Goal: Complete application form: Complete application form

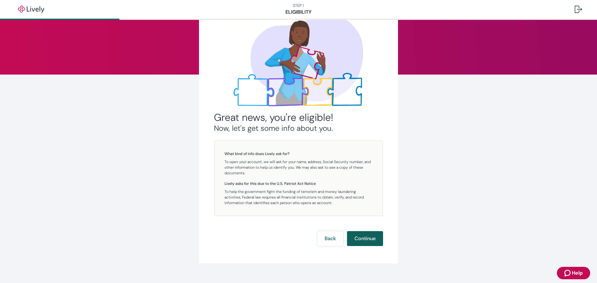
scroll to position [49, 0]
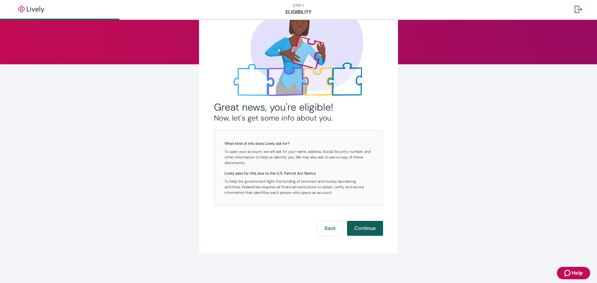
click at [360, 225] on button "Continue" at bounding box center [365, 228] width 36 height 15
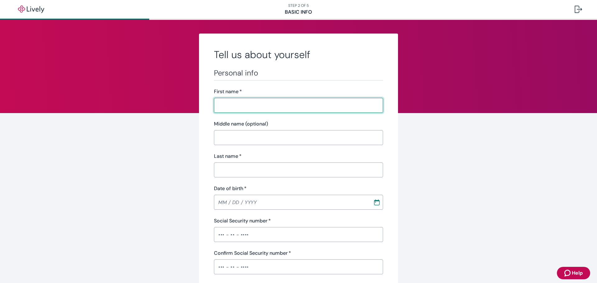
click at [265, 106] on input "First name   *" at bounding box center [298, 105] width 169 height 12
type input "[PERSON_NAME]"
type input "[PHONE_NUMBER]"
type input "[STREET_ADDRESS]"
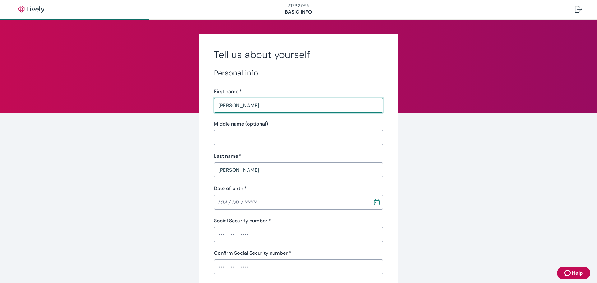
type input "[GEOGRAPHIC_DATA]"
type input "76017"
click at [268, 106] on input "[PERSON_NAME]" at bounding box center [298, 105] width 169 height 12
click at [237, 106] on input "[PERSON_NAME]" at bounding box center [298, 105] width 169 height 12
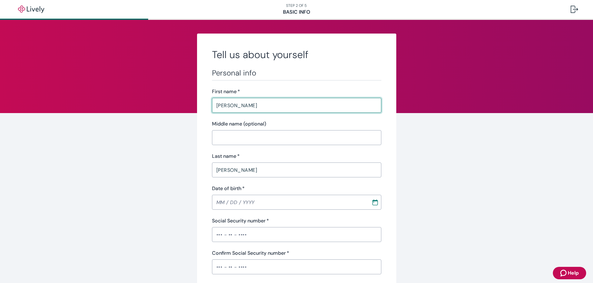
type input "[PERSON_NAME]"
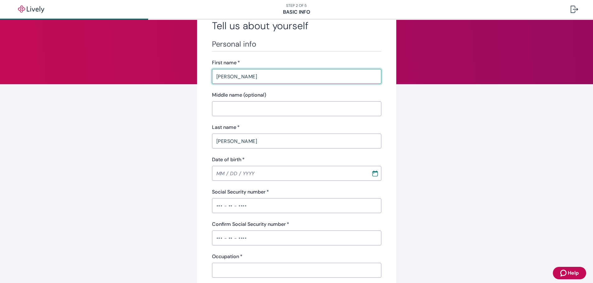
scroll to position [73, 0]
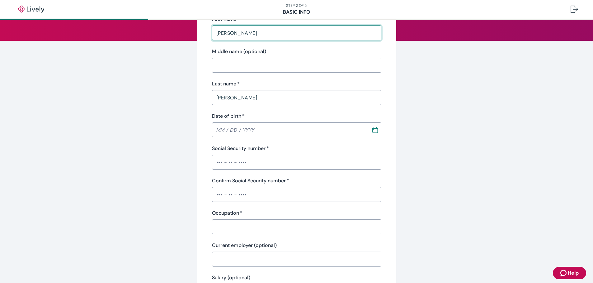
click at [260, 133] on input "Date of birth   *" at bounding box center [289, 130] width 155 height 12
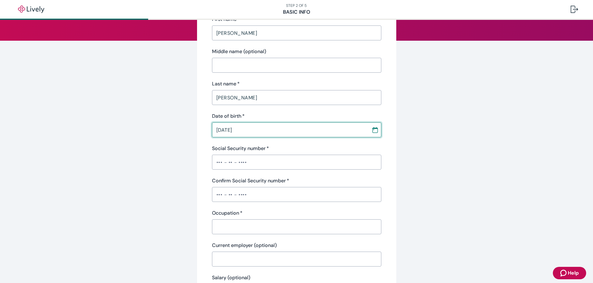
type input "[DATE]"
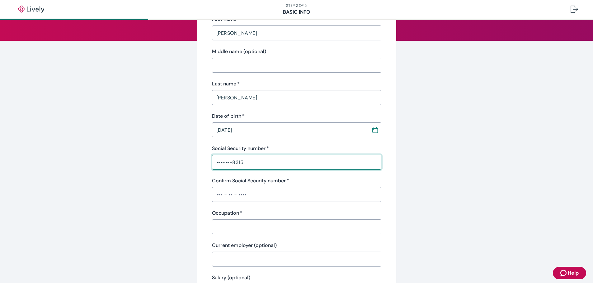
click at [263, 162] on input "•••-••-8315" at bounding box center [296, 162] width 169 height 12
drag, startPoint x: 263, startPoint y: 162, endPoint x: 183, endPoint y: 163, distance: 80.3
click at [183, 163] on div "Tell us about yourself Personal info First name   * [PERSON_NAME] ​ Middle name…" at bounding box center [296, 251] width 299 height 581
type input "•••-••-8313"
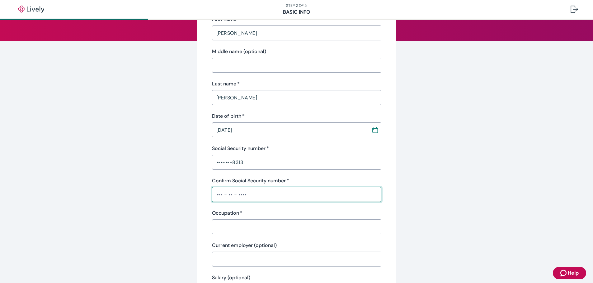
click at [222, 195] on input "Confirm Social Security number   *" at bounding box center [296, 195] width 169 height 12
type input "•"
type input "•••-••-8317"
click at [228, 229] on input "Occupation   *" at bounding box center [296, 227] width 169 height 12
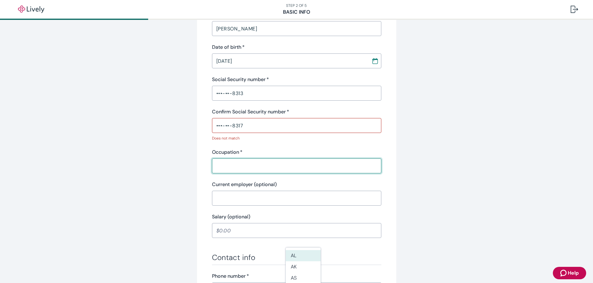
scroll to position [145, 0]
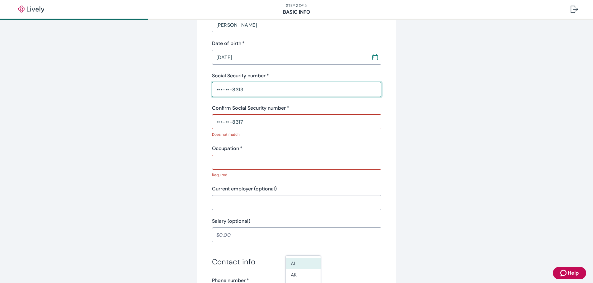
click at [253, 91] on input "•••-••-8313" at bounding box center [296, 89] width 169 height 12
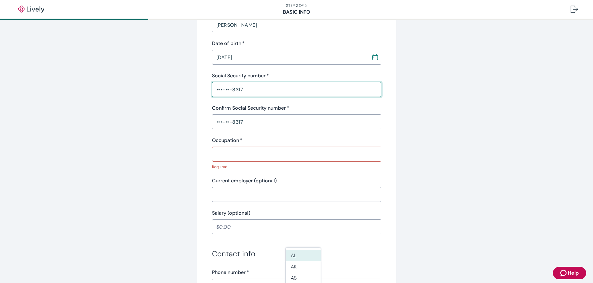
type input "•••-••-8317"
click at [253, 152] on input "Occupation   *" at bounding box center [296, 154] width 169 height 12
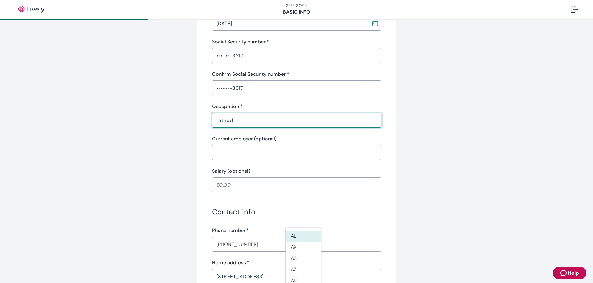
scroll to position [187, 0]
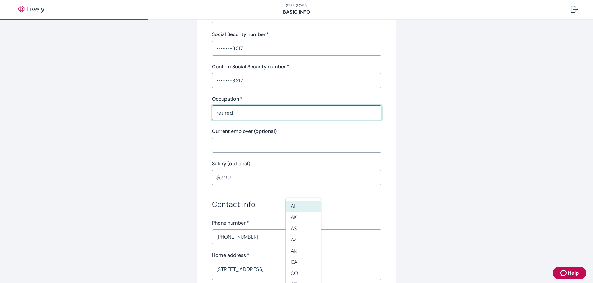
drag, startPoint x: 234, startPoint y: 113, endPoint x: 139, endPoint y: 110, distance: 94.9
click at [140, 111] on div "Tell us about yourself Personal info First name   * [PERSON_NAME] ​ Middle name…" at bounding box center [296, 145] width 593 height 624
type input "Retired"
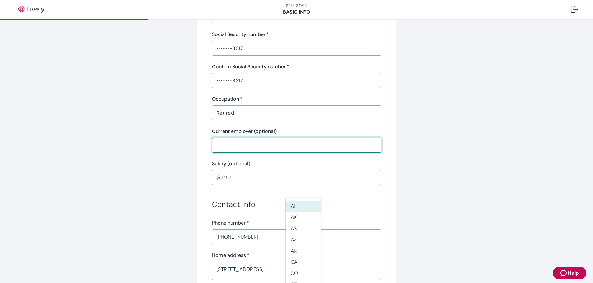
click at [231, 146] on input "Current employer (optional)" at bounding box center [296, 145] width 169 height 12
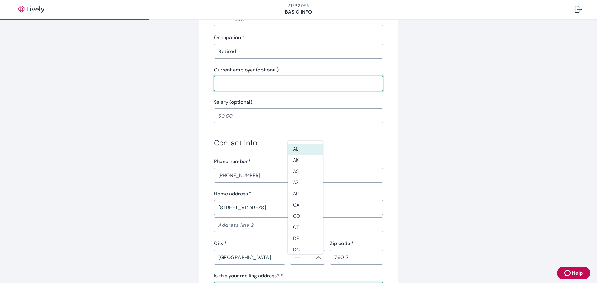
scroll to position [270, 0]
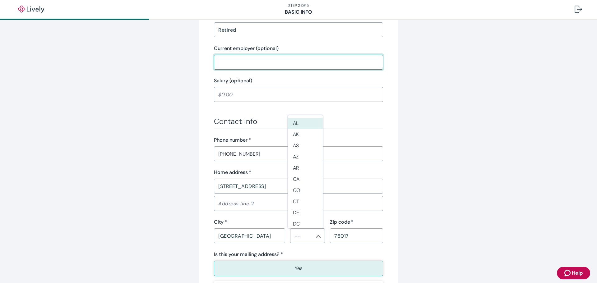
click at [474, 134] on div "Tell us about yourself Personal info First name   * [PERSON_NAME] ​ Middle name…" at bounding box center [298, 62] width 597 height 624
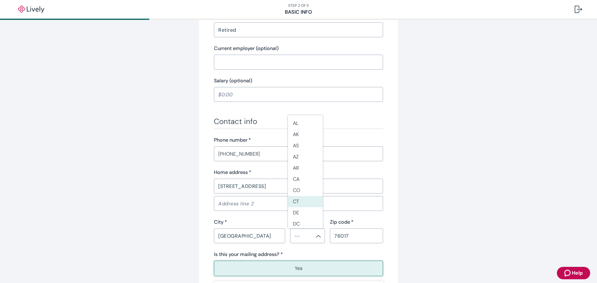
click at [274, 219] on div "City   *" at bounding box center [249, 222] width 71 height 7
click at [304, 156] on li "[GEOGRAPHIC_DATA]" at bounding box center [305, 154] width 35 height 11
type input "[GEOGRAPHIC_DATA]"
click at [481, 158] on div "Tell us about yourself Personal info First name   * [PERSON_NAME] ​ Middle name…" at bounding box center [298, 62] width 597 height 624
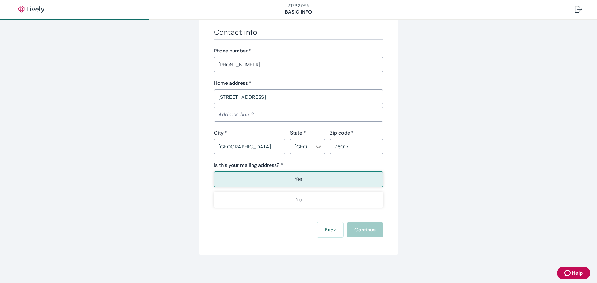
scroll to position [361, 0]
click at [303, 178] on button "Yes" at bounding box center [298, 178] width 169 height 16
click at [353, 230] on div "Back Continue" at bounding box center [298, 228] width 169 height 15
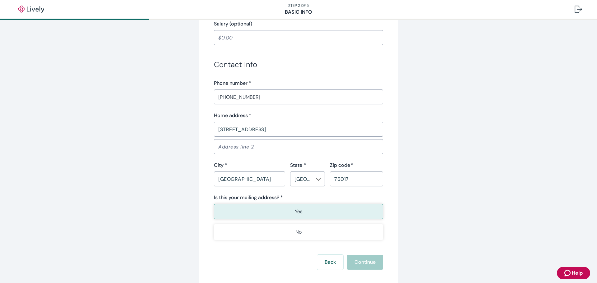
scroll to position [332, 0]
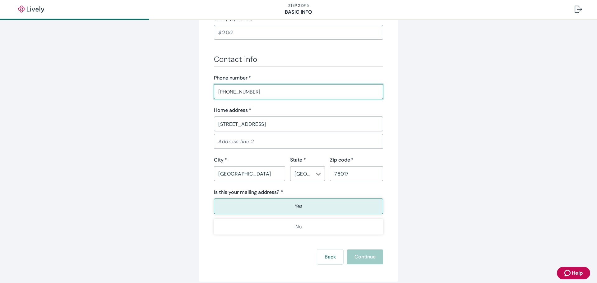
click at [293, 93] on input "[PHONE_NUMBER]" at bounding box center [298, 92] width 169 height 12
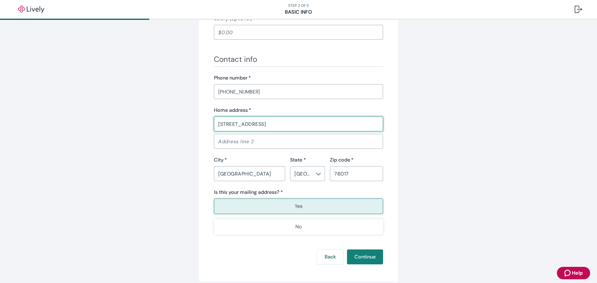
click at [331, 124] on input "[STREET_ADDRESS]" at bounding box center [298, 124] width 169 height 12
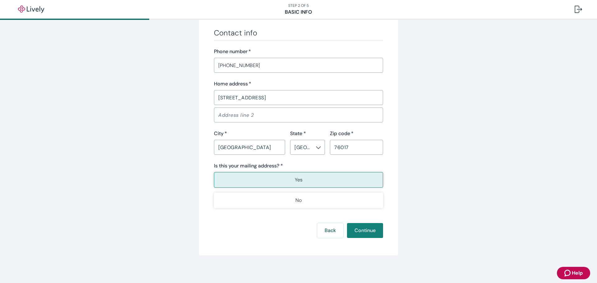
scroll to position [361, 0]
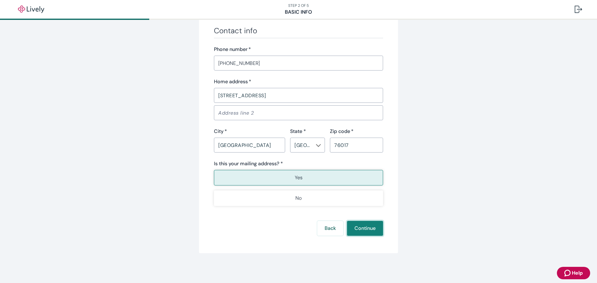
click at [362, 229] on button "Continue" at bounding box center [365, 228] width 36 height 15
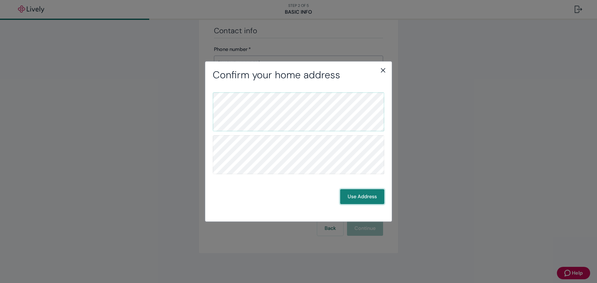
click at [353, 194] on button "Use Address" at bounding box center [362, 197] width 44 height 15
click at [369, 197] on button "Use Address" at bounding box center [362, 197] width 44 height 15
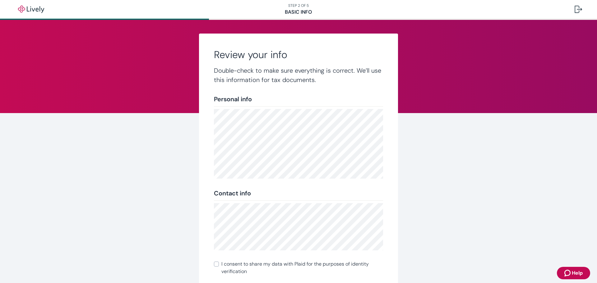
scroll to position [69, 0]
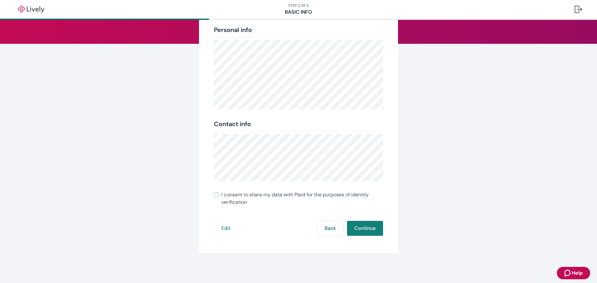
click at [216, 197] on input "I consent to share my data with Plaid for the purposes of identity verification" at bounding box center [216, 195] width 5 height 5
checkbox input "true"
click at [362, 227] on button "Continue" at bounding box center [365, 228] width 36 height 15
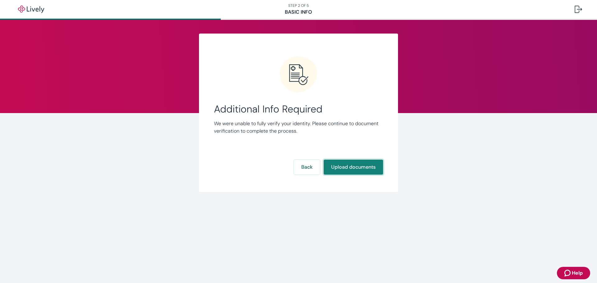
click at [366, 169] on button "Upload documents" at bounding box center [353, 167] width 59 height 15
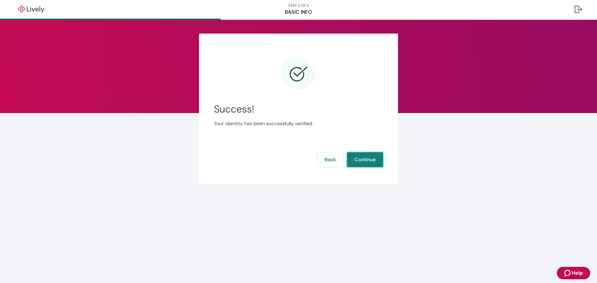
click at [362, 161] on button "Continue" at bounding box center [365, 159] width 36 height 15
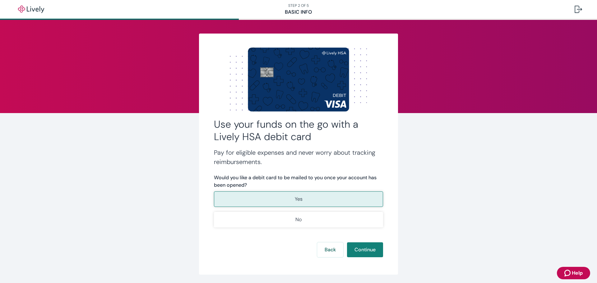
click at [344, 199] on button "Yes" at bounding box center [298, 200] width 169 height 16
click at [365, 249] on button "Continue" at bounding box center [365, 250] width 36 height 15
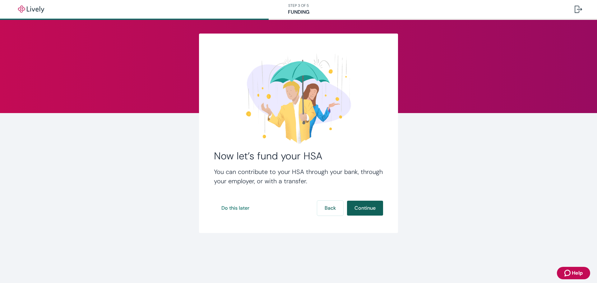
click at [361, 208] on button "Continue" at bounding box center [365, 208] width 36 height 15
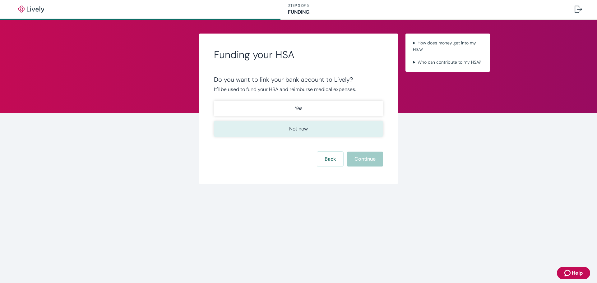
click at [312, 130] on button "Not now" at bounding box center [298, 129] width 169 height 16
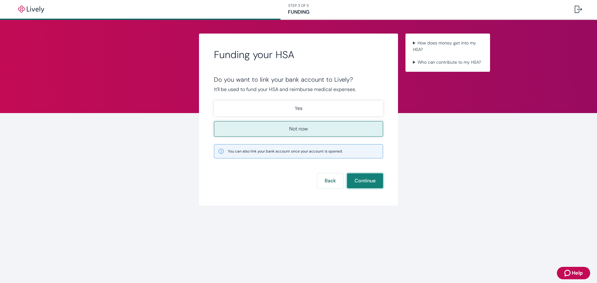
click at [366, 181] on button "Continue" at bounding box center [365, 181] width 36 height 15
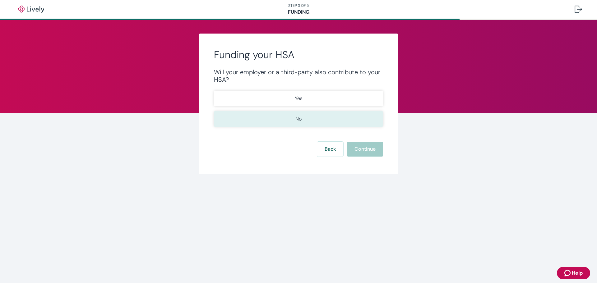
click at [299, 120] on p "No" at bounding box center [299, 118] width 6 height 7
click at [365, 151] on button "Continue" at bounding box center [365, 149] width 36 height 15
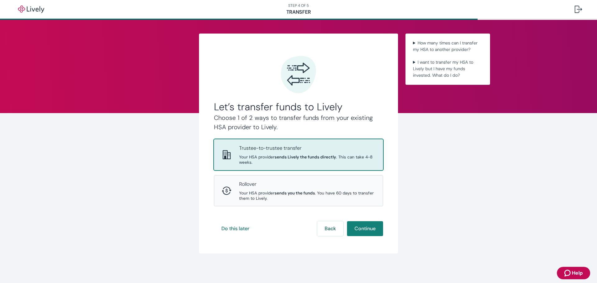
scroll to position [0, 0]
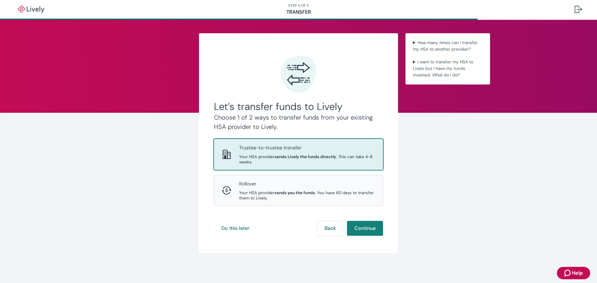
click at [268, 156] on span "Your HSA provider sends Lively the funds directly . This can take 4-8 weeks." at bounding box center [307, 159] width 136 height 11
click at [240, 231] on button "Do this later" at bounding box center [235, 228] width 43 height 15
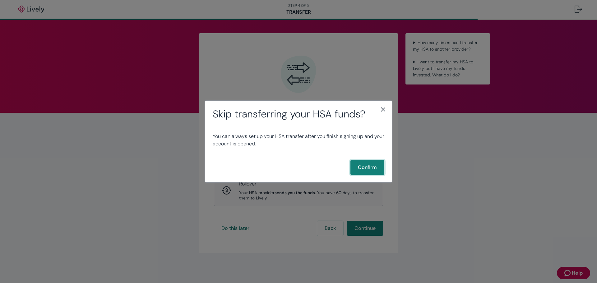
click at [380, 168] on button "Confirm" at bounding box center [368, 167] width 34 height 15
click at [364, 167] on button "Confirm" at bounding box center [368, 167] width 34 height 15
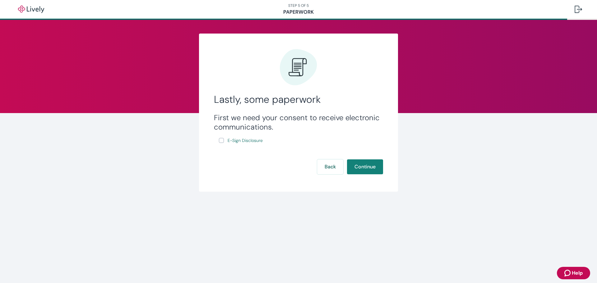
click at [220, 142] on input "E-Sign Disclosure" at bounding box center [221, 140] width 5 height 5
checkbox input "true"
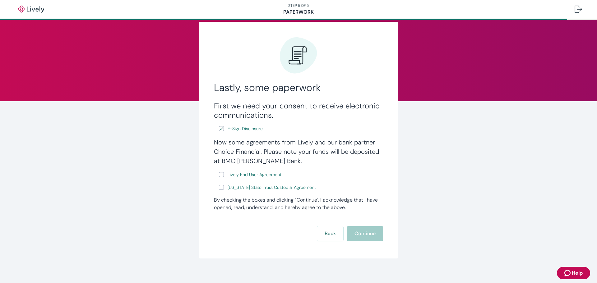
scroll to position [17, 0]
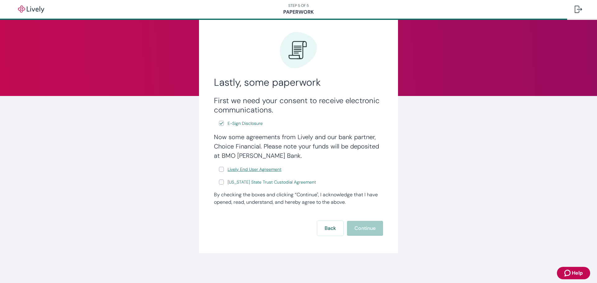
click at [249, 172] on span "Lively End User Agreement" at bounding box center [255, 169] width 54 height 7
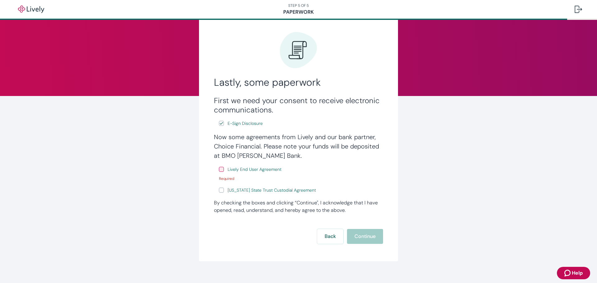
click at [219, 193] on input "Wyoming State Trust Custodial Agreement" at bounding box center [221, 190] width 5 height 5
checkbox input "true"
click at [265, 191] on span "Wyoming State Trust Custodial Agreement" at bounding box center [272, 190] width 88 height 7
click at [258, 170] on span "Lively End User Agreement" at bounding box center [255, 169] width 54 height 7
